Goal: Information Seeking & Learning: Understand process/instructions

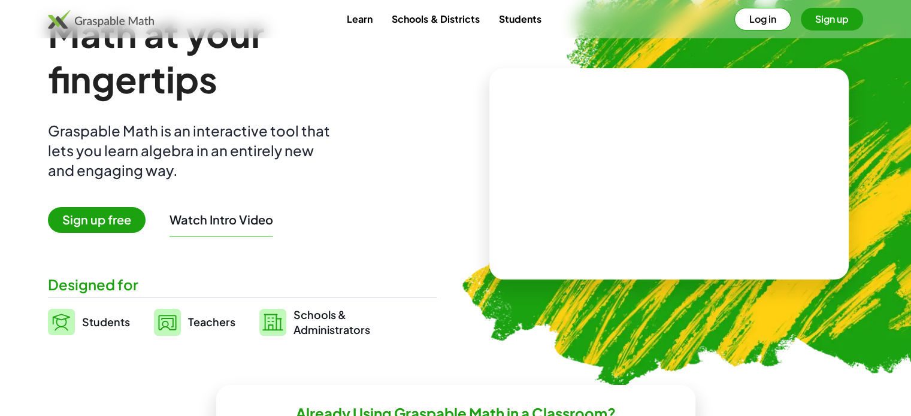
scroll to position [120, 0]
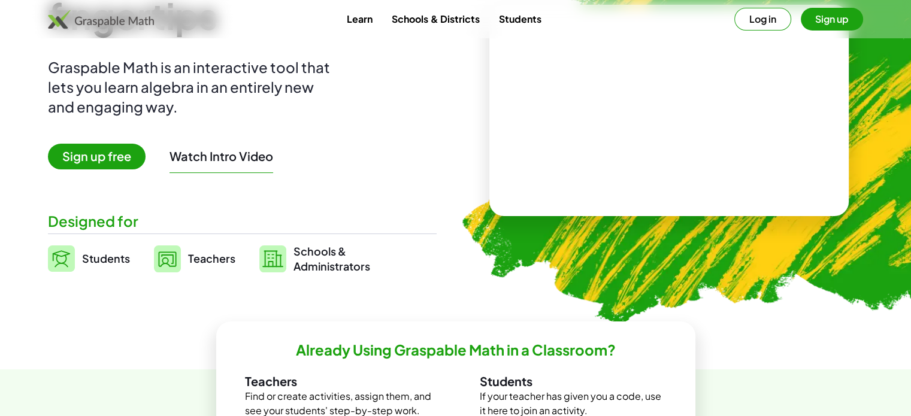
click at [197, 265] on span "Teachers" at bounding box center [211, 259] width 47 height 14
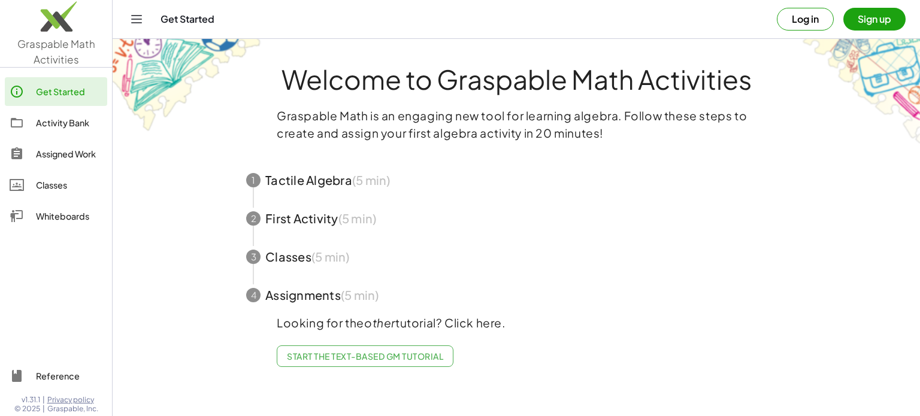
click at [812, 22] on button "Log in" at bounding box center [805, 19] width 57 height 23
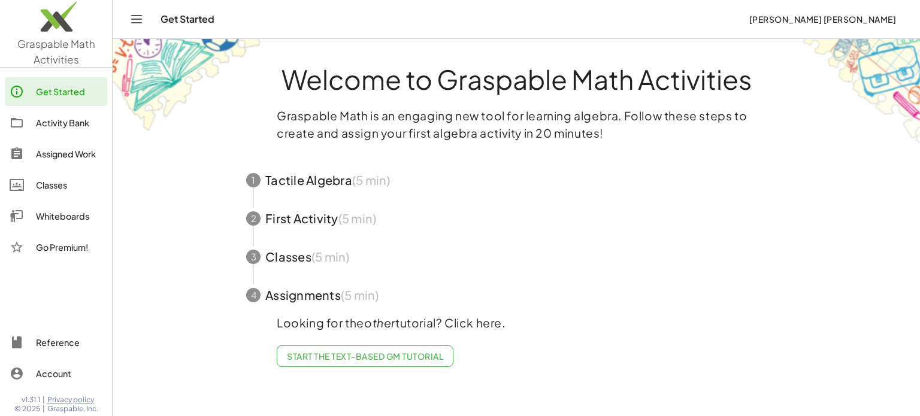
click at [300, 179] on span "button" at bounding box center [516, 180] width 569 height 38
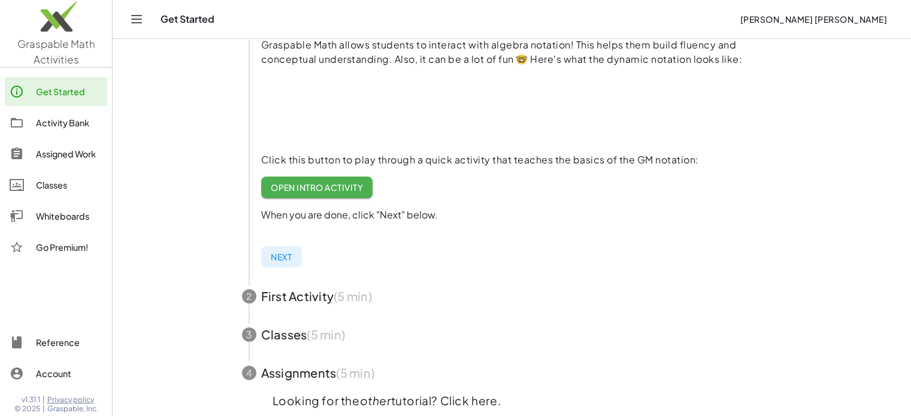
scroll to position [221, 0]
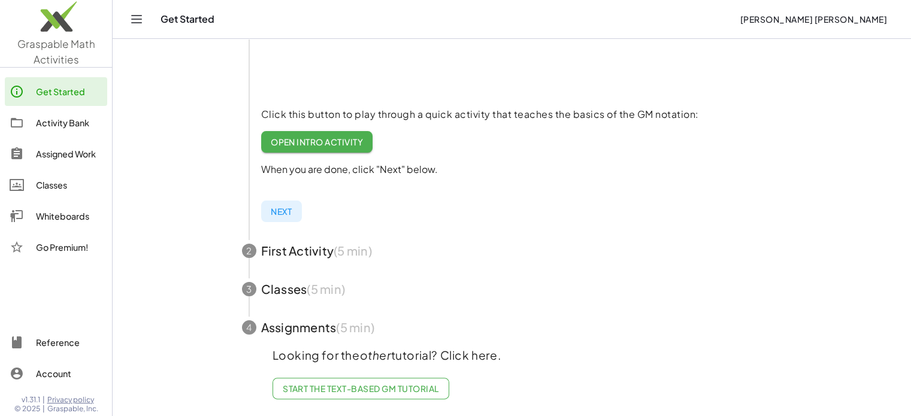
click at [62, 186] on div "Classes" at bounding box center [69, 185] width 66 height 14
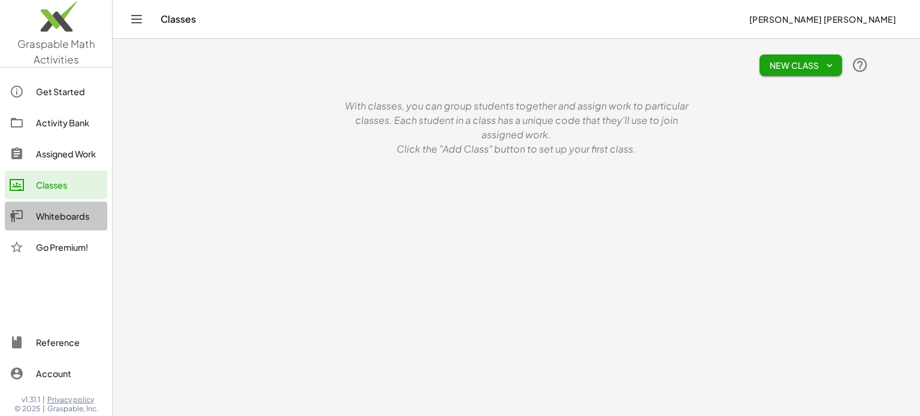
click at [56, 219] on div "Whiteboards" at bounding box center [69, 216] width 66 height 14
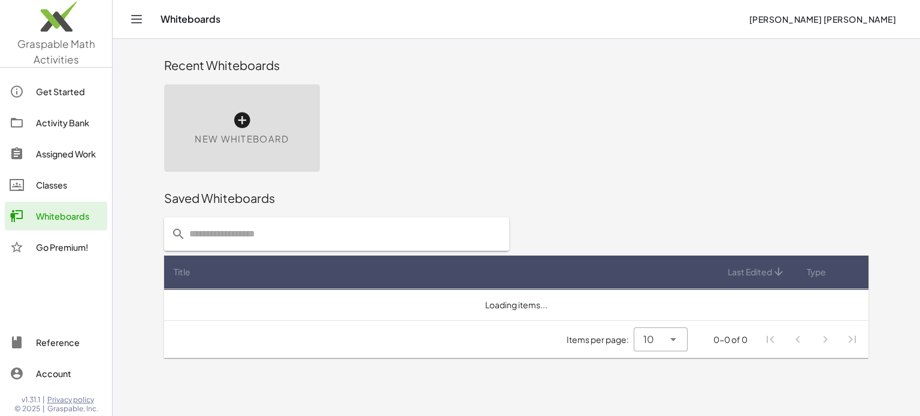
click at [235, 114] on icon at bounding box center [241, 120] width 19 height 19
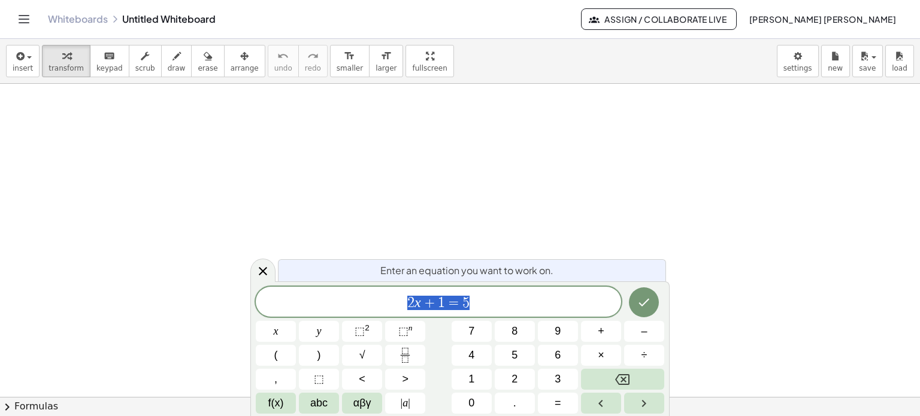
scroll to position [60, 0]
drag, startPoint x: 280, startPoint y: 134, endPoint x: 276, endPoint y: 159, distance: 25.5
click at [276, 159] on div at bounding box center [460, 338] width 920 height 628
click at [644, 300] on icon "Done" at bounding box center [644, 302] width 14 height 14
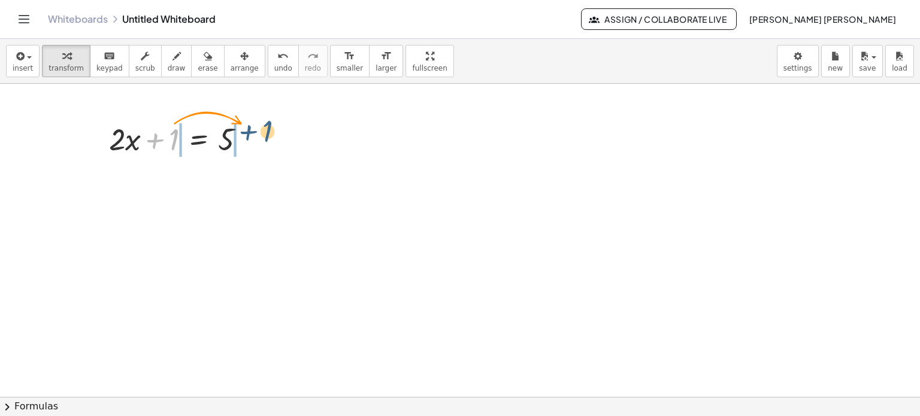
drag, startPoint x: 175, startPoint y: 143, endPoint x: 271, endPoint y: 138, distance: 96.6
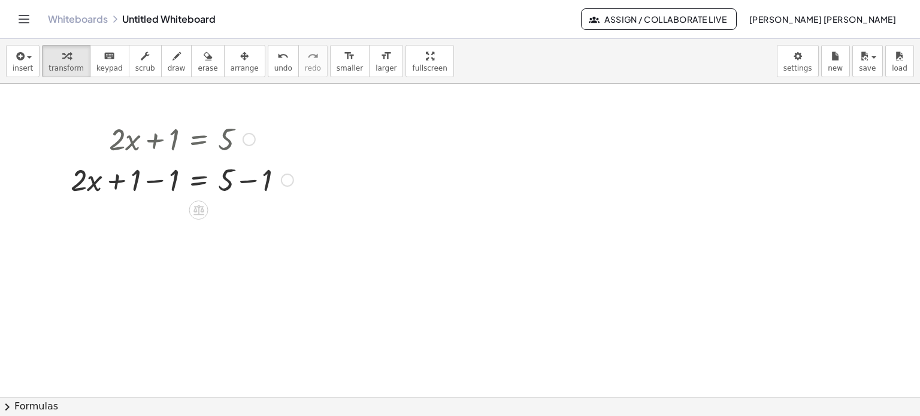
click at [161, 181] on div at bounding box center [182, 179] width 235 height 41
click at [248, 222] on div at bounding box center [182, 219] width 235 height 41
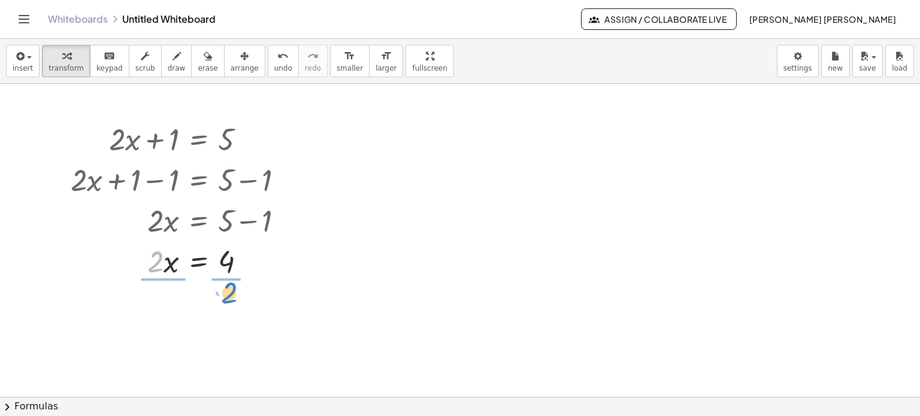
drag, startPoint x: 158, startPoint y: 265, endPoint x: 232, endPoint y: 296, distance: 80.5
click at [228, 311] on div at bounding box center [182, 311] width 235 height 60
click at [165, 307] on div at bounding box center [182, 311] width 235 height 60
click at [199, 344] on icon at bounding box center [198, 342] width 11 height 10
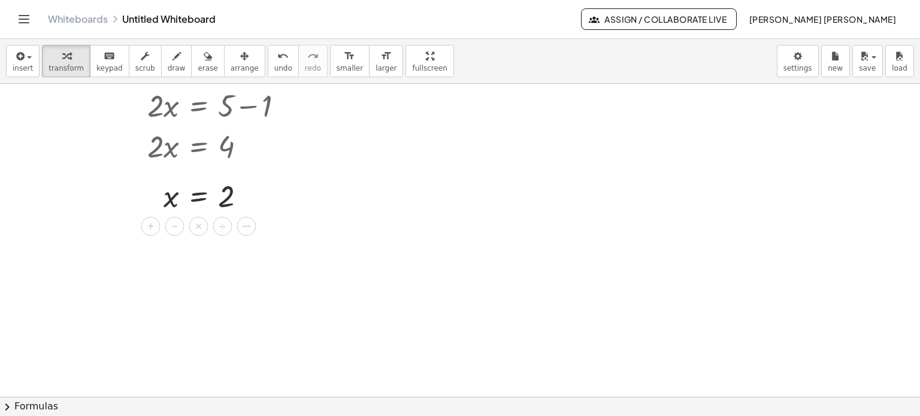
scroll to position [180, 0]
click at [150, 223] on span "+" at bounding box center [150, 221] width 7 height 17
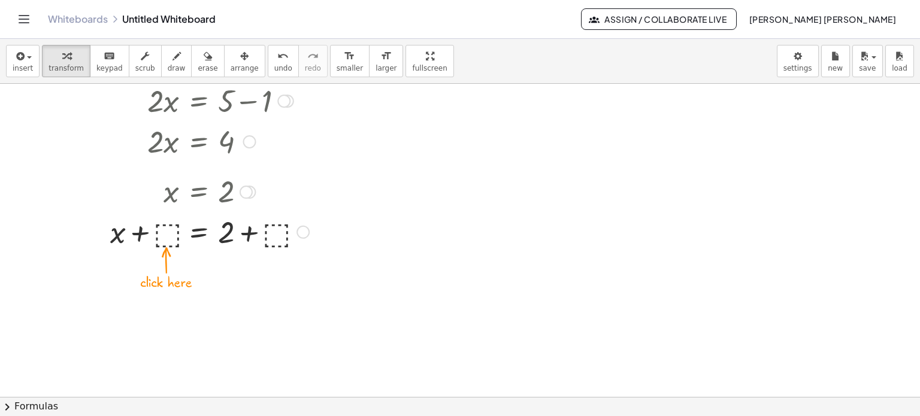
click at [159, 234] on div at bounding box center [190, 231] width 250 height 41
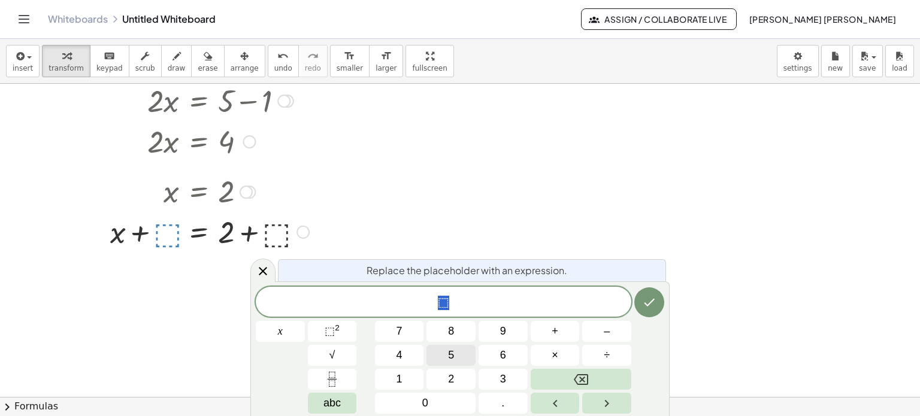
click at [428, 364] on button "5" at bounding box center [450, 355] width 49 height 21
click at [458, 359] on button "5" at bounding box center [450, 355] width 49 height 21
click at [491, 347] on button "6" at bounding box center [503, 355] width 49 height 21
click at [450, 331] on span "8" at bounding box center [451, 331] width 6 height 16
click at [582, 378] on icon "Backspace" at bounding box center [581, 380] width 14 height 14
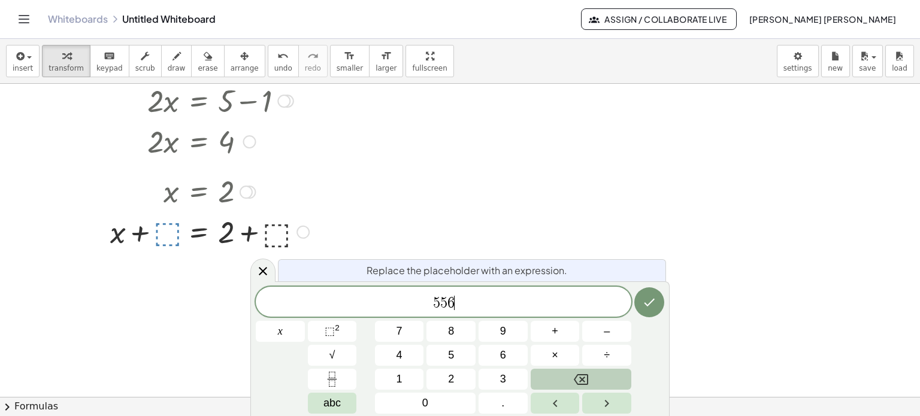
click at [582, 378] on icon "Backspace" at bounding box center [581, 380] width 14 height 14
click at [640, 312] on button "Done" at bounding box center [649, 303] width 30 height 30
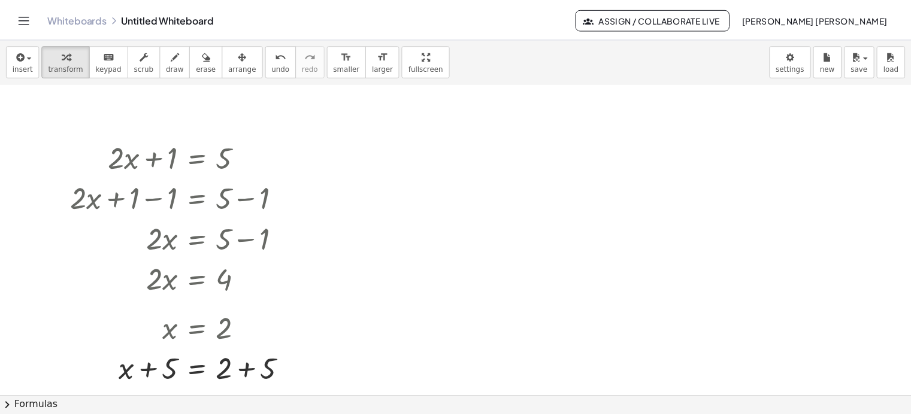
scroll to position [0, 0]
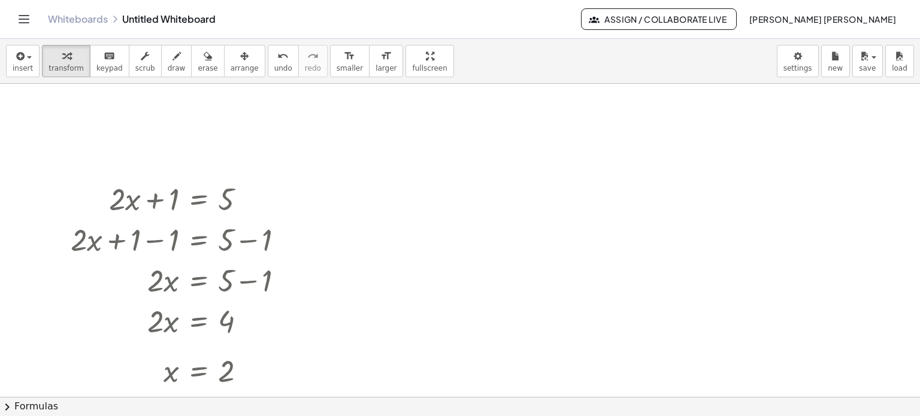
click at [86, 18] on link "Whiteboards" at bounding box center [78, 19] width 60 height 12
click at [12, 12] on header "Whiteboards Untitled Whiteboard Assign / Collaborate Live [PERSON_NAME] [PERSON…" at bounding box center [460, 19] width 920 height 39
click at [21, 19] on icon "Toggle navigation" at bounding box center [24, 19] width 10 height 7
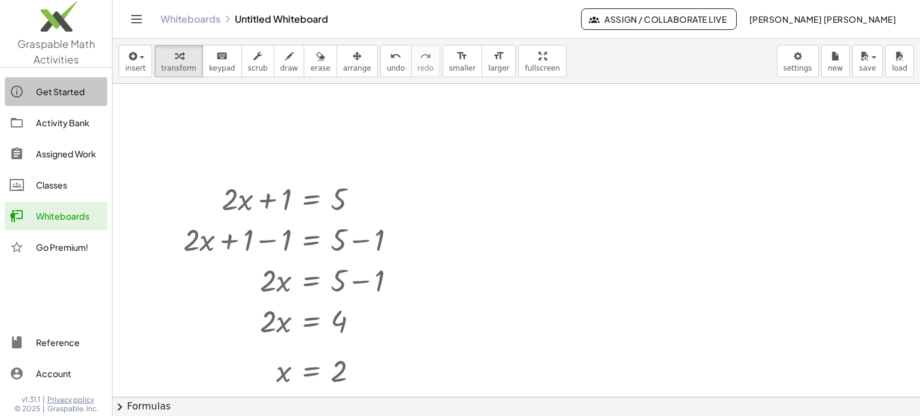
click at [62, 98] on div "Get Started" at bounding box center [69, 91] width 66 height 14
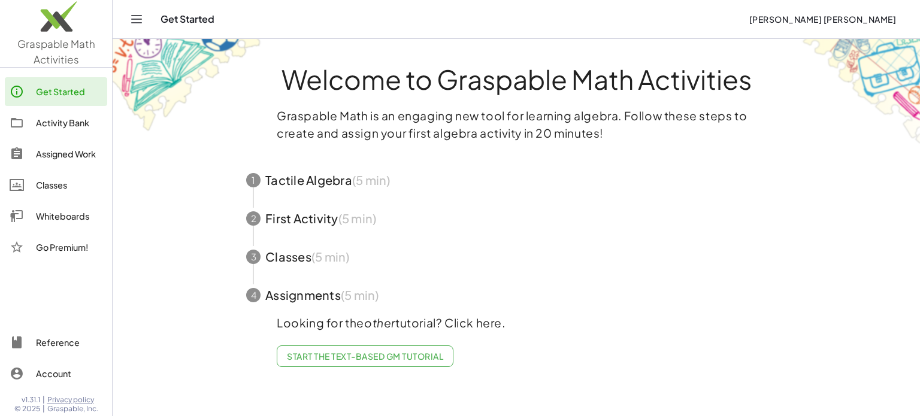
click at [372, 362] on link "Start the Text-based GM Tutorial" at bounding box center [365, 357] width 177 height 22
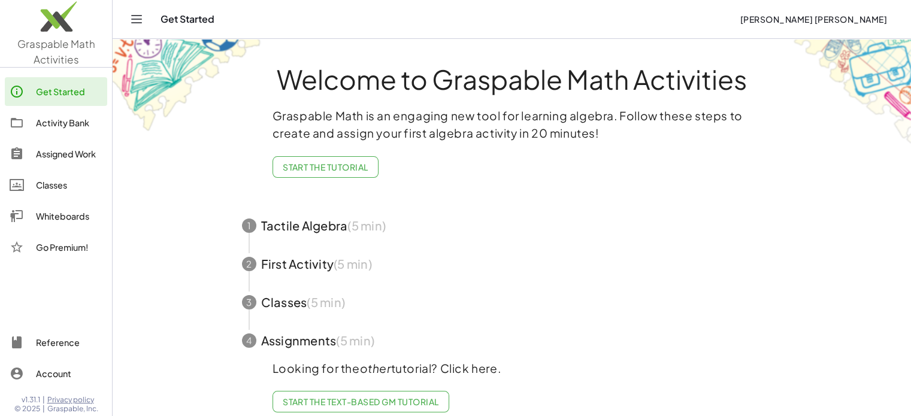
click at [334, 170] on span "Start the Tutorial" at bounding box center [326, 167] width 86 height 11
